Goal: Task Accomplishment & Management: Manage account settings

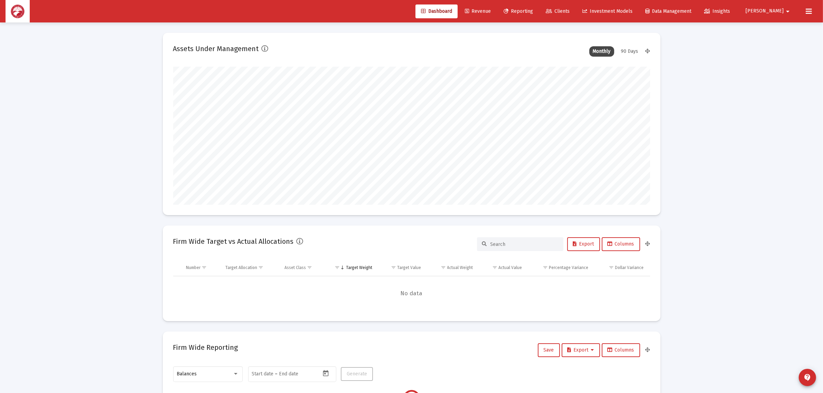
scroll to position [138, 477]
click at [771, 11] on button "[PERSON_NAME]" at bounding box center [768, 11] width 63 height 14
click at [779, 27] on link "Settings" at bounding box center [785, 29] width 41 height 17
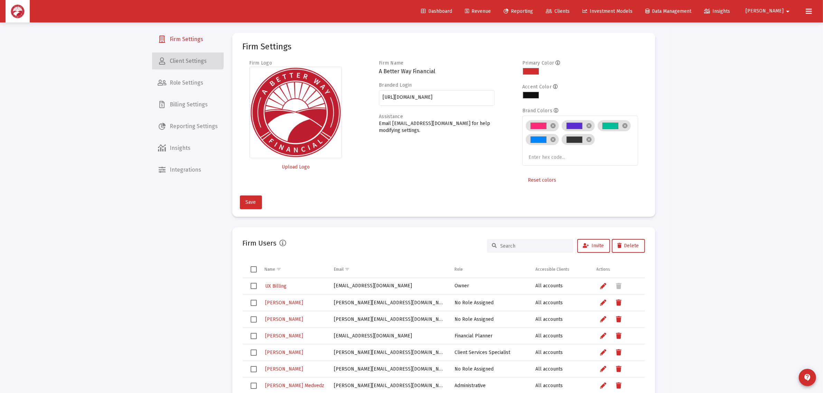
click at [188, 60] on span "Client Settings" at bounding box center [187, 61] width 71 height 17
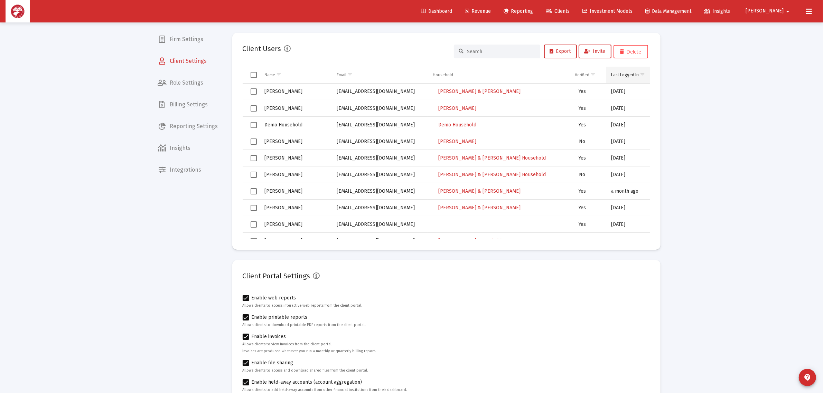
click at [631, 72] on div "Last Logged In" at bounding box center [625, 75] width 28 height 6
click at [637, 74] on div "Last Logged In" at bounding box center [625, 75] width 28 height 6
click at [560, 54] on span "Export" at bounding box center [560, 51] width 21 height 6
